Goal: Find specific page/section: Find specific page/section

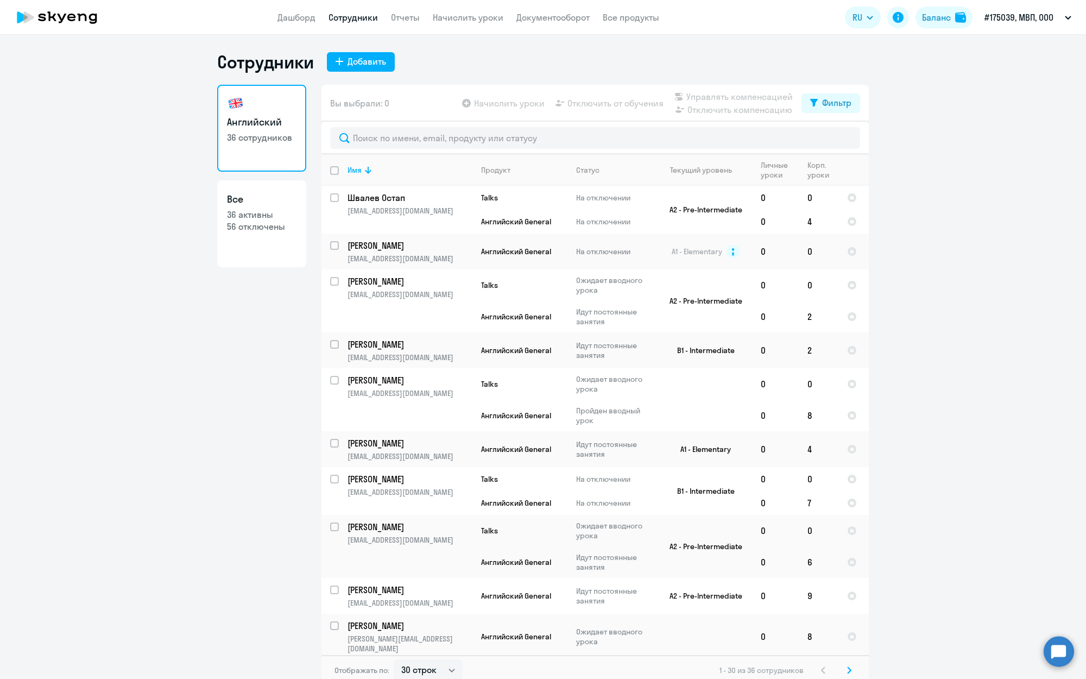
select select "30"
click at [363, 20] on link "Сотрудники" at bounding box center [353, 17] width 49 height 11
click at [356, 16] on link "Сотрудники" at bounding box center [353, 17] width 49 height 11
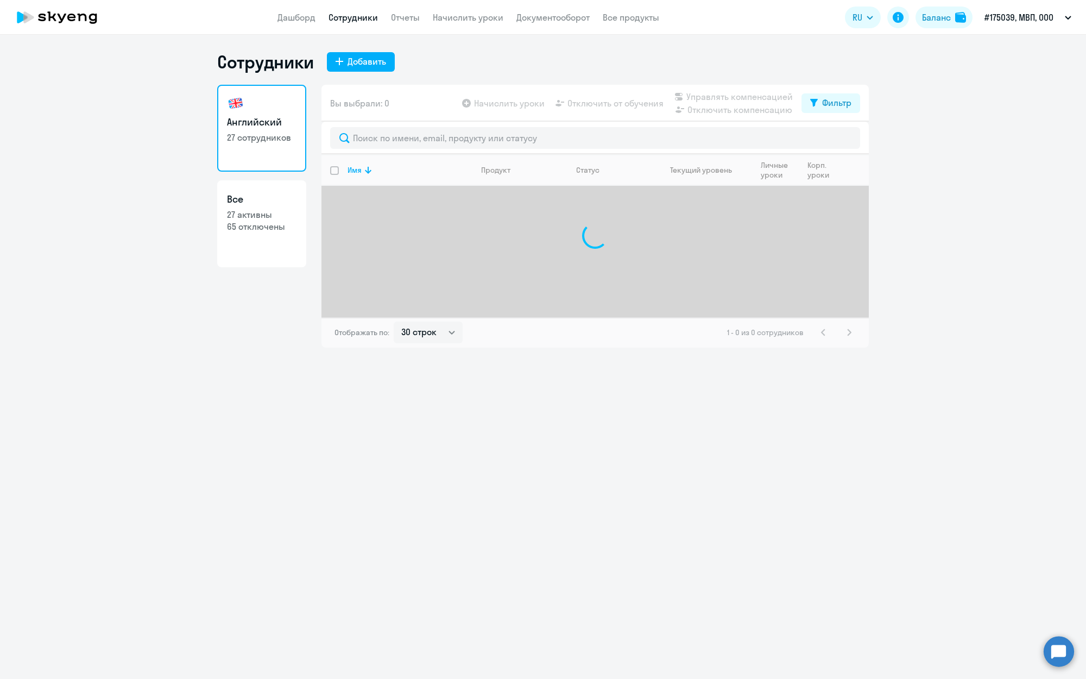
select select "30"
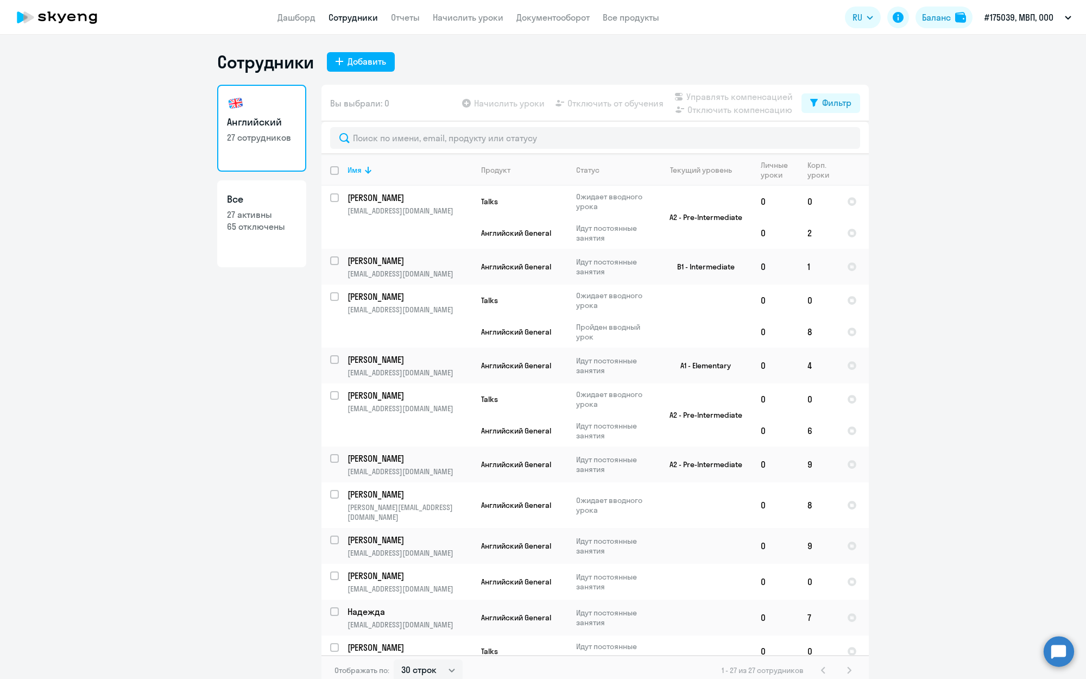
click at [262, 225] on p "65 отключены" at bounding box center [262, 227] width 70 height 12
select select "30"
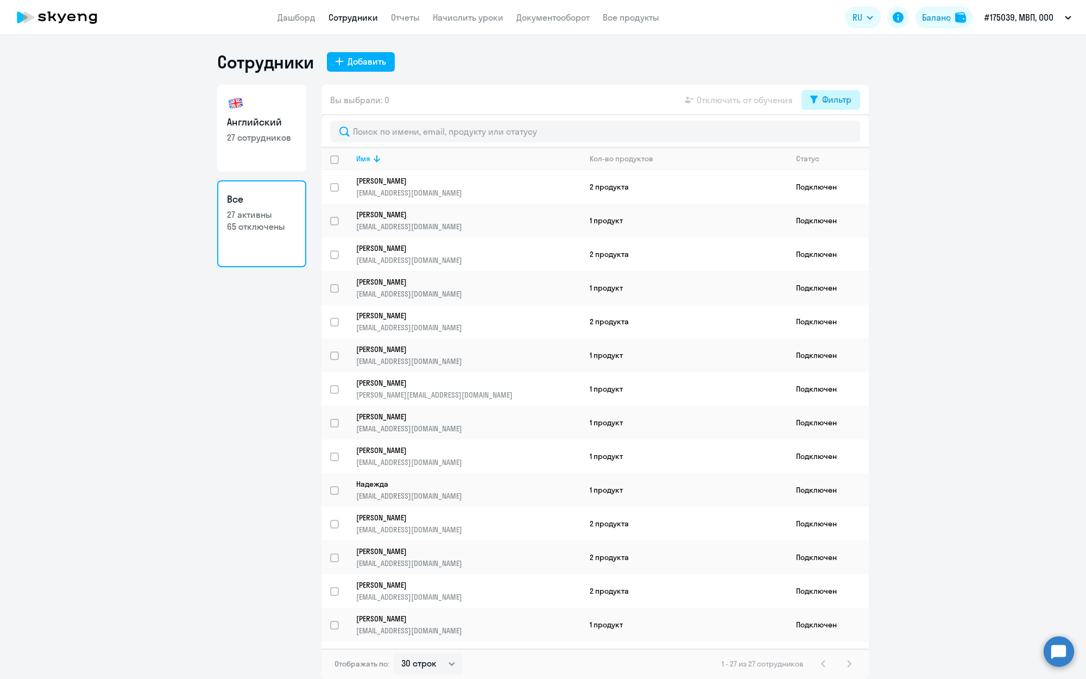
click at [830, 103] on div "Фильтр" at bounding box center [836, 99] width 29 height 13
click at [845, 134] on span at bounding box center [842, 135] width 18 height 11
click at [833, 135] on input "checkbox" at bounding box center [833, 135] width 1 height 1
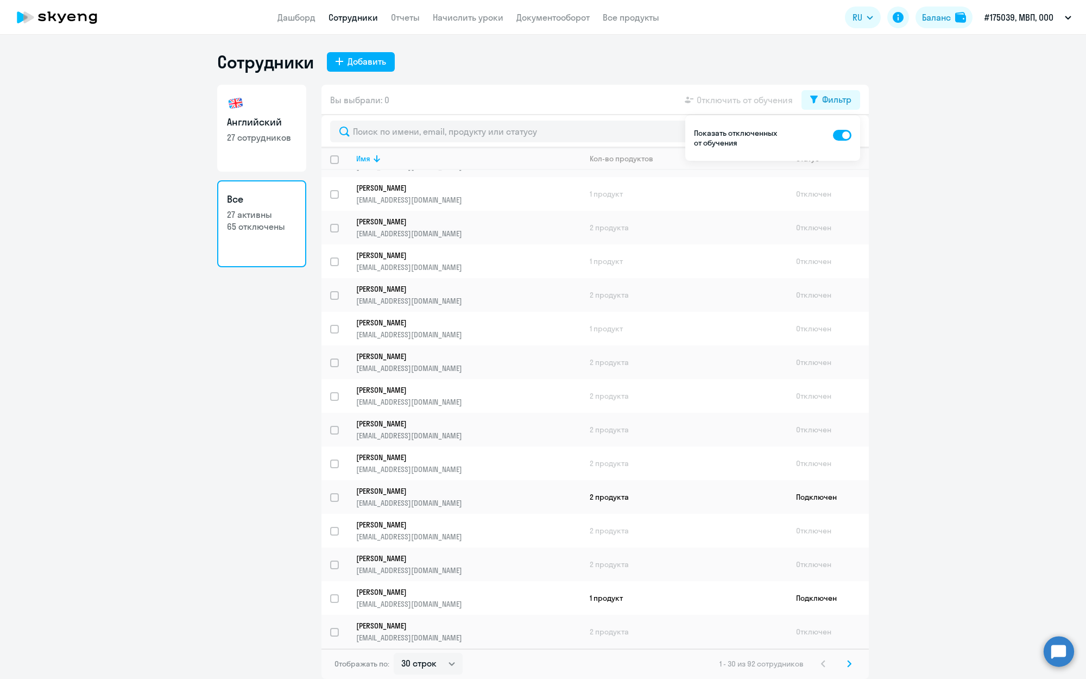
scroll to position [532, 0]
click at [853, 664] on svg-icon at bounding box center [849, 663] width 13 height 13
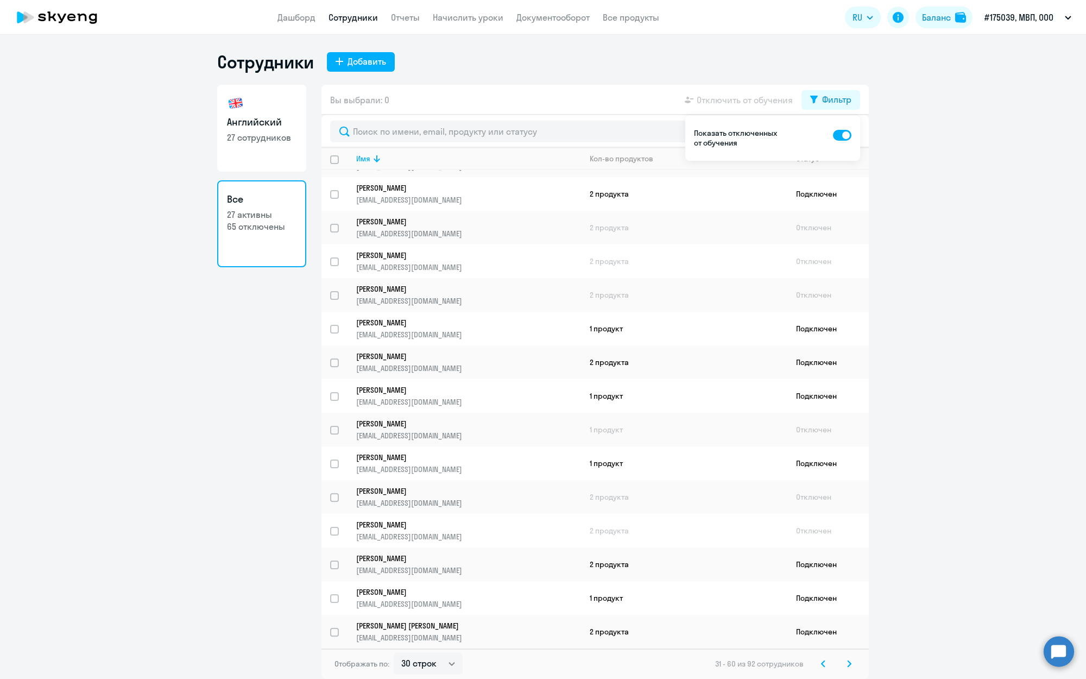
scroll to position [530, 0]
click at [852, 662] on svg-icon at bounding box center [849, 663] width 13 height 13
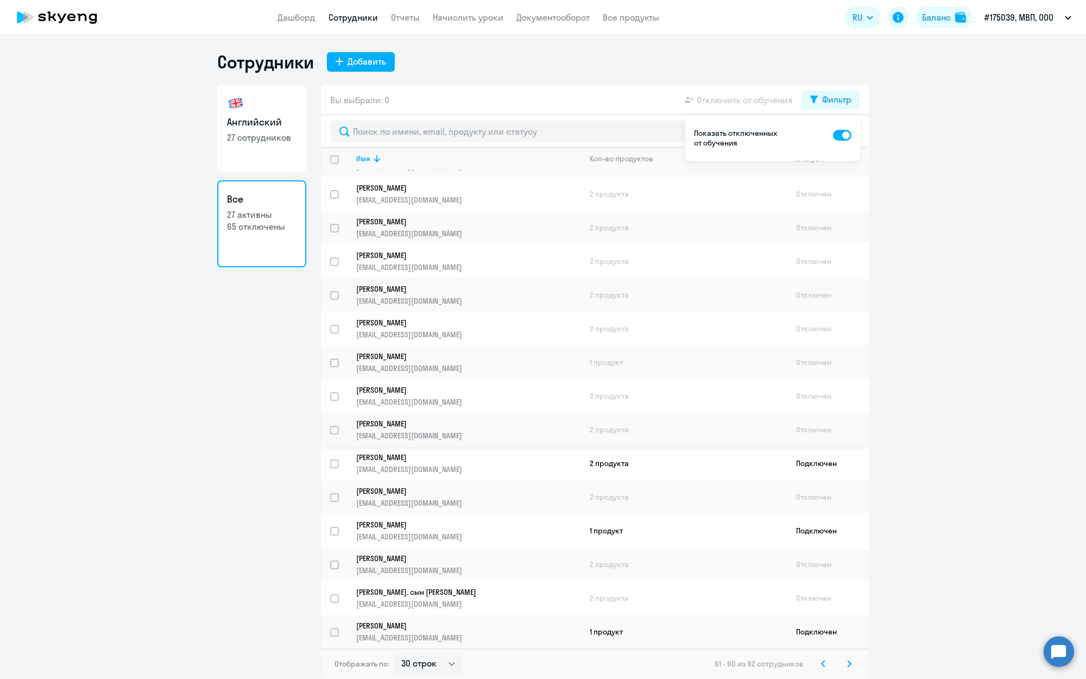
scroll to position [532, 0]
click at [847, 664] on icon at bounding box center [849, 664] width 4 height 8
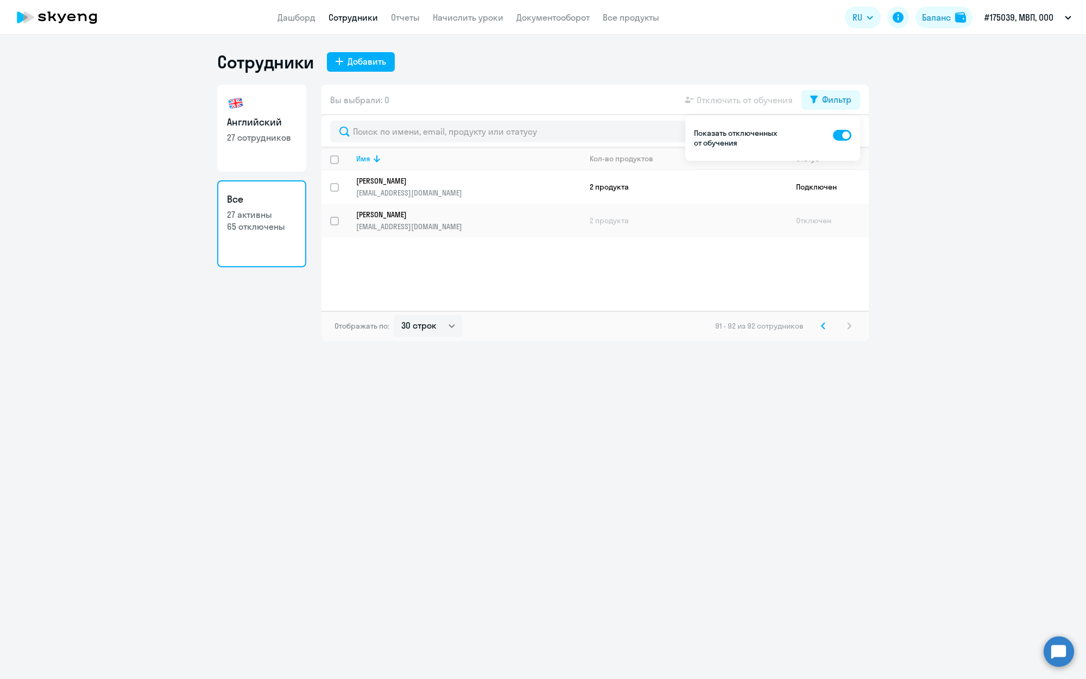
click at [843, 134] on span at bounding box center [842, 135] width 18 height 11
click at [833, 135] on input "checkbox" at bounding box center [833, 135] width 1 height 1
checkbox input "false"
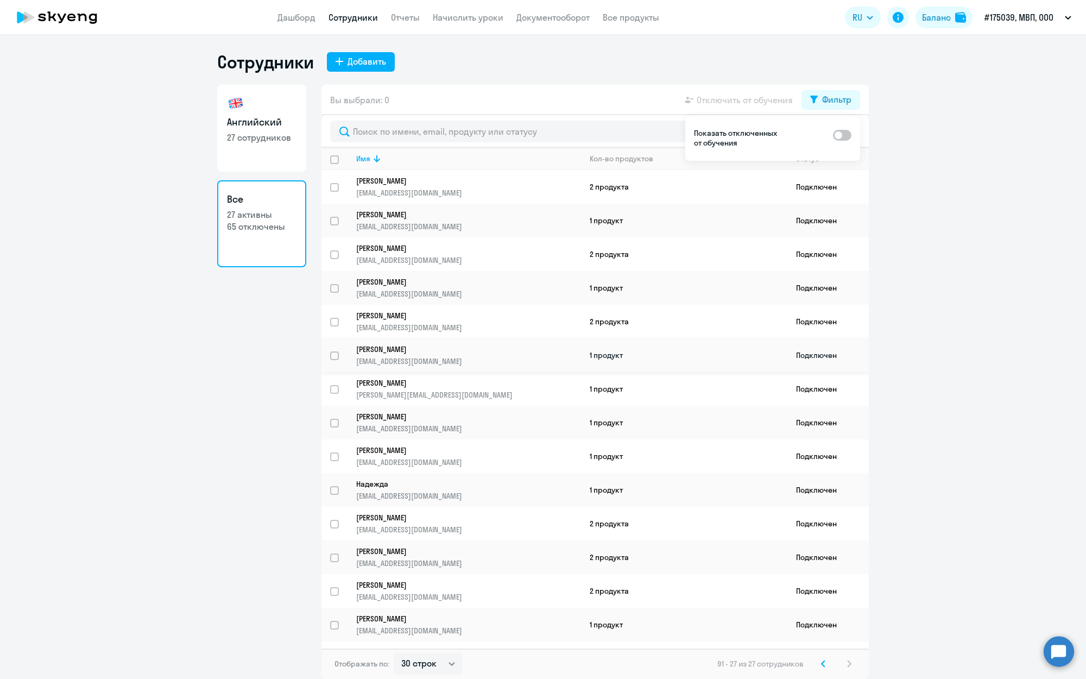
scroll to position [1, 0]
click at [269, 107] on link "Английский 27 сотрудников" at bounding box center [261, 128] width 89 height 87
select select "30"
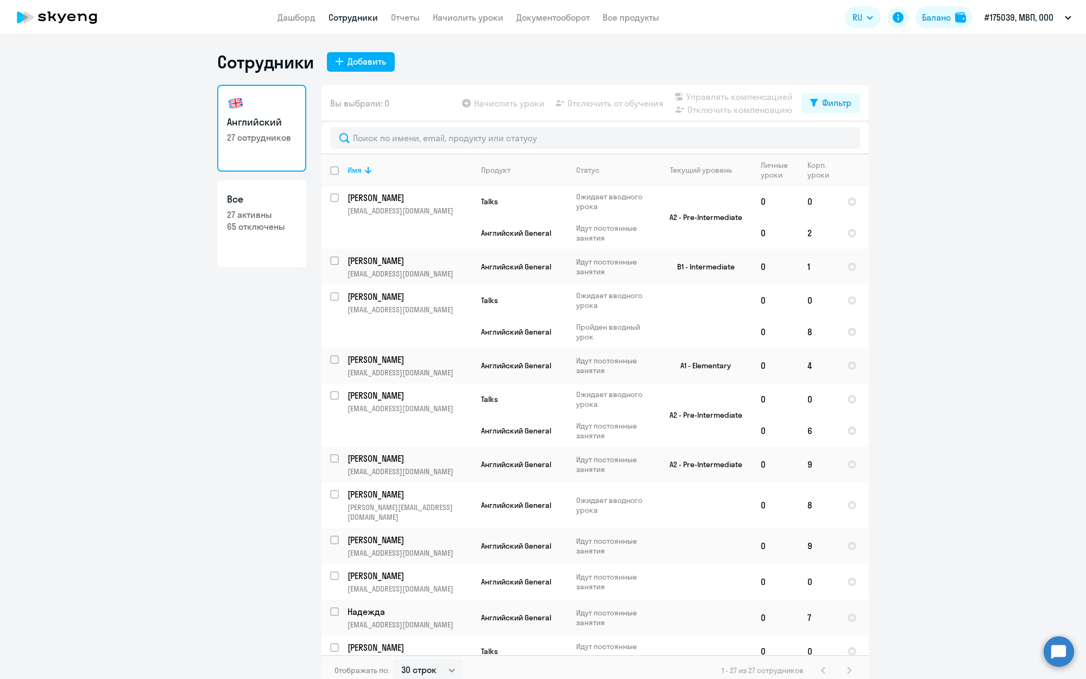
scroll to position [7, 0]
